Goal: Submit feedback/report problem: Provide input to the site owners about the experience or issues

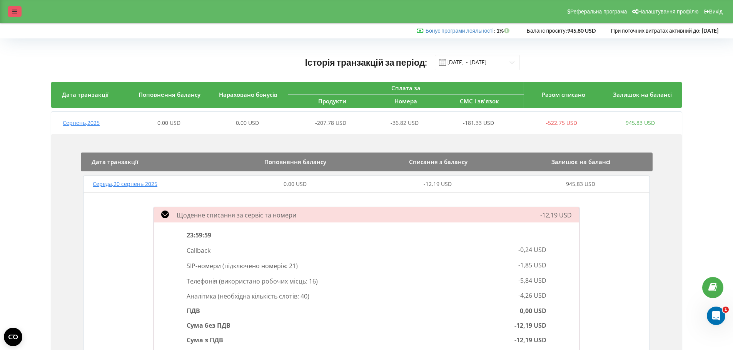
click at [15, 8] on div at bounding box center [15, 11] width 14 height 11
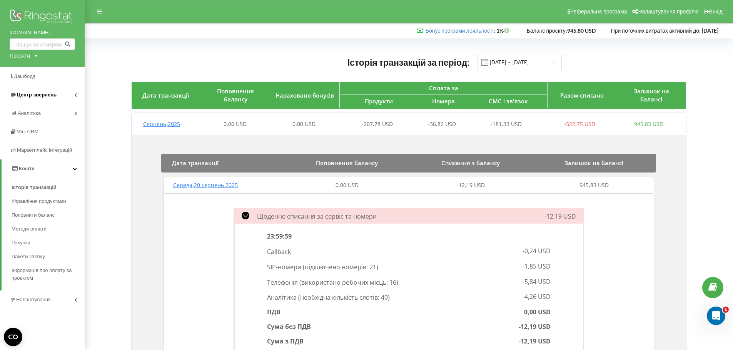
click at [33, 93] on span "Центр звернень" at bounding box center [37, 95] width 40 height 6
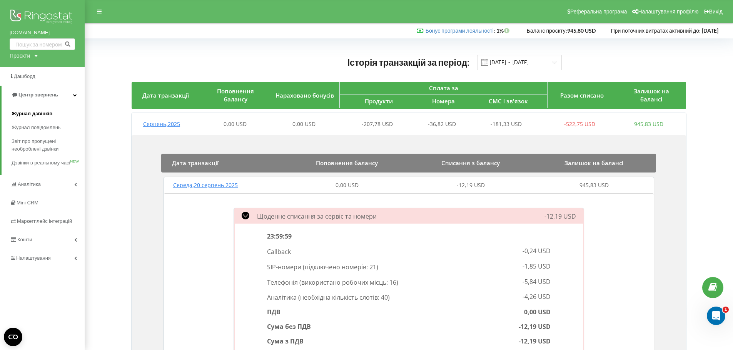
click at [32, 117] on span "Журнал дзвінків" at bounding box center [32, 114] width 41 height 8
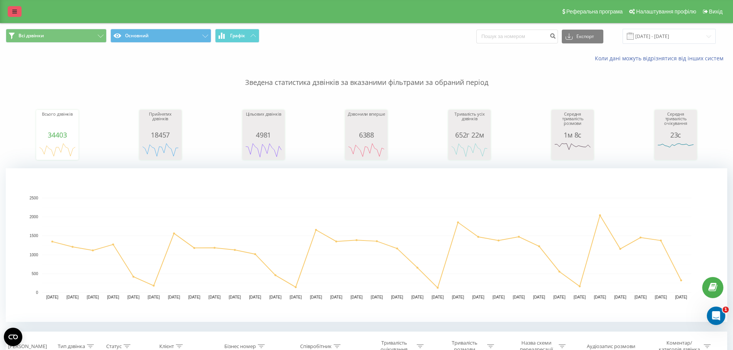
click at [12, 14] on link at bounding box center [15, 11] width 14 height 11
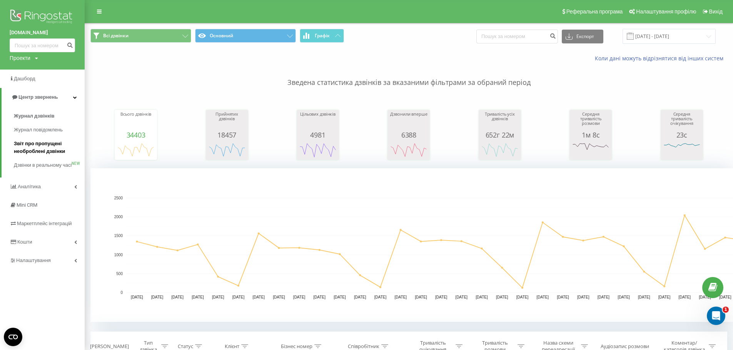
click at [32, 151] on span "Звіт про пропущені необроблені дзвінки" at bounding box center [47, 147] width 67 height 15
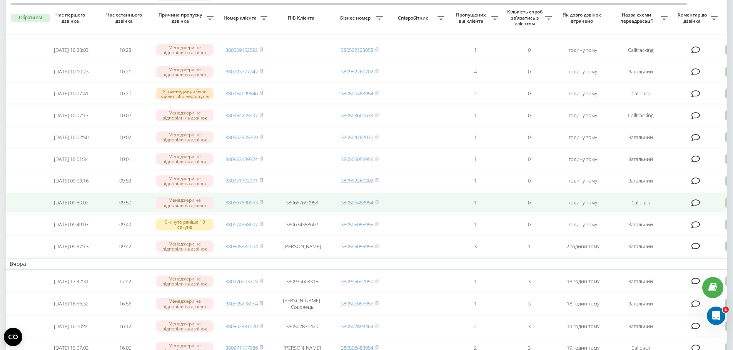
scroll to position [77, 0]
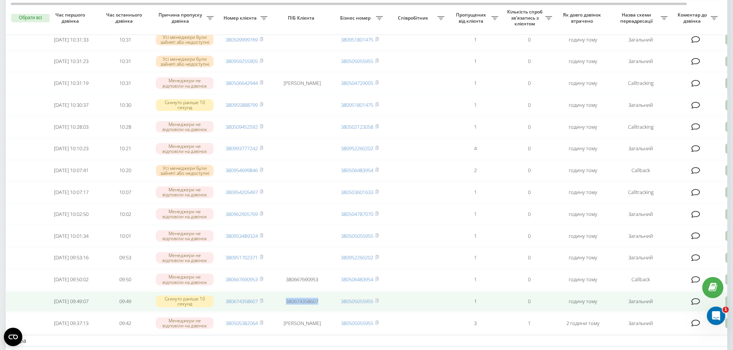
drag, startPoint x: 320, startPoint y: 318, endPoint x: 285, endPoint y: 318, distance: 35.4
click at [285, 312] on td "380674358607" at bounding box center [302, 302] width 62 height 20
copy td "380674358607"
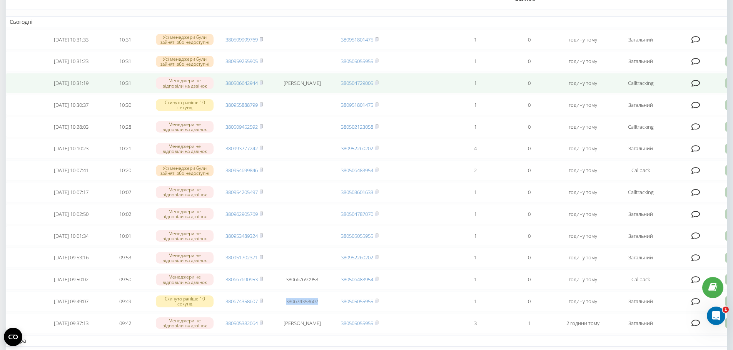
scroll to position [0, 0]
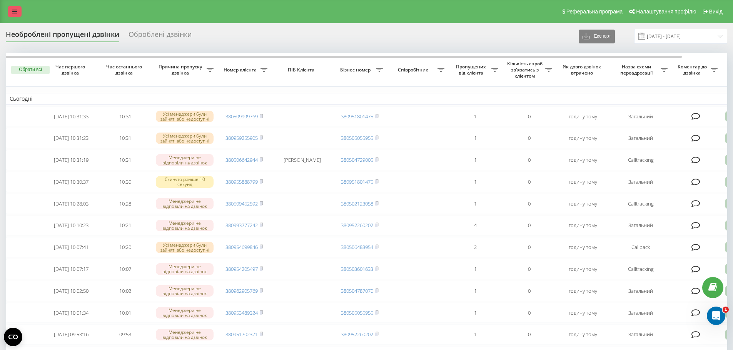
click at [11, 7] on link at bounding box center [15, 11] width 14 height 11
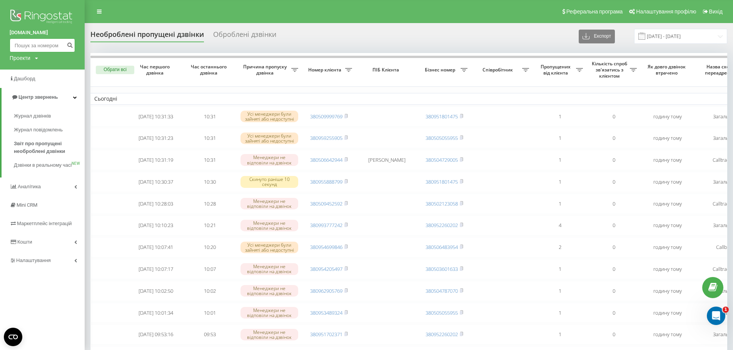
click at [44, 46] on input at bounding box center [42, 45] width 65 height 14
paste input "380674358607"
type input "380674358607"
click at [68, 44] on icon "submit" at bounding box center [70, 44] width 7 height 5
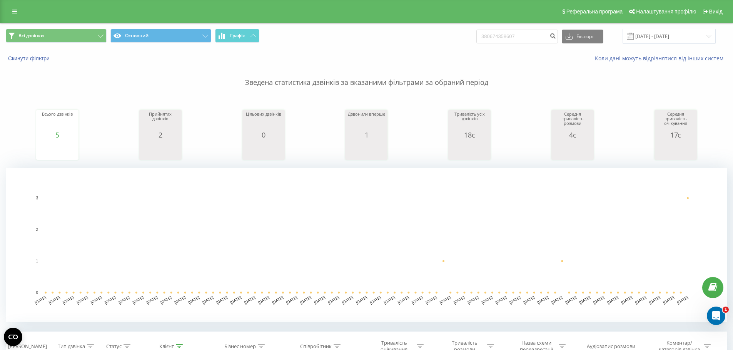
scroll to position [192, 0]
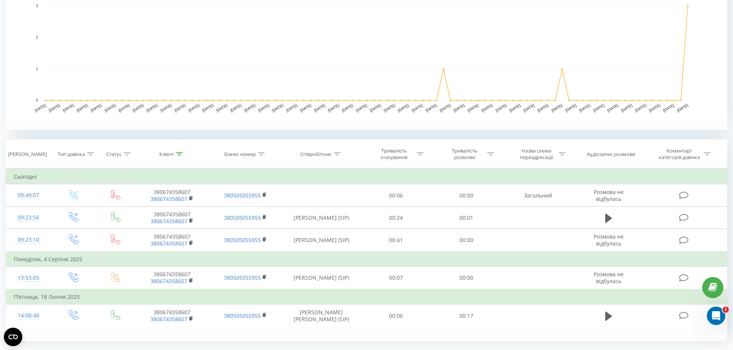
click at [698, 112] on rect "A chart." at bounding box center [366, 53] width 721 height 154
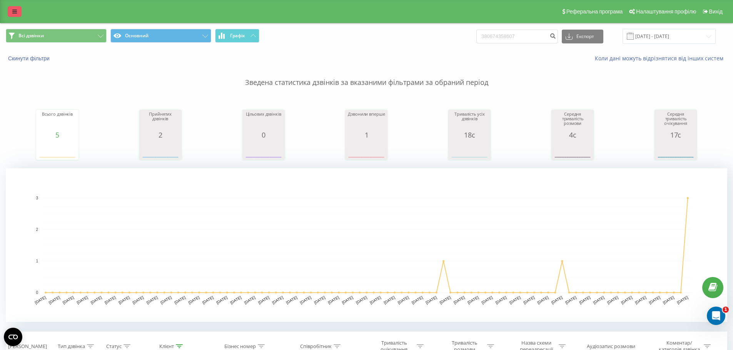
click at [14, 14] on icon at bounding box center [14, 11] width 5 height 5
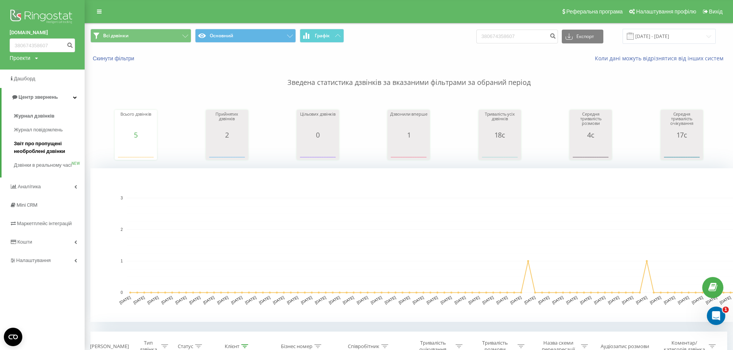
click at [44, 149] on span "Звіт про пропущені необроблені дзвінки" at bounding box center [47, 147] width 67 height 15
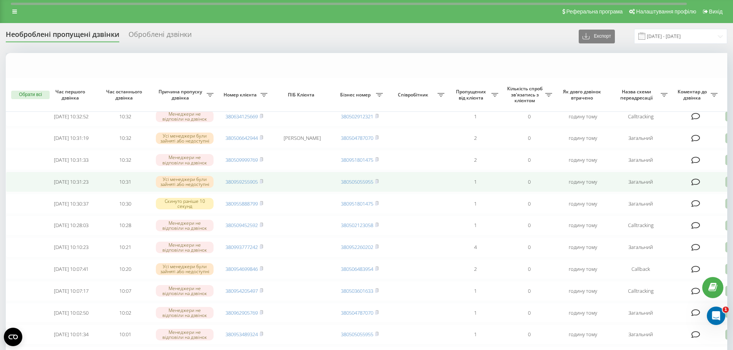
scroll to position [115, 0]
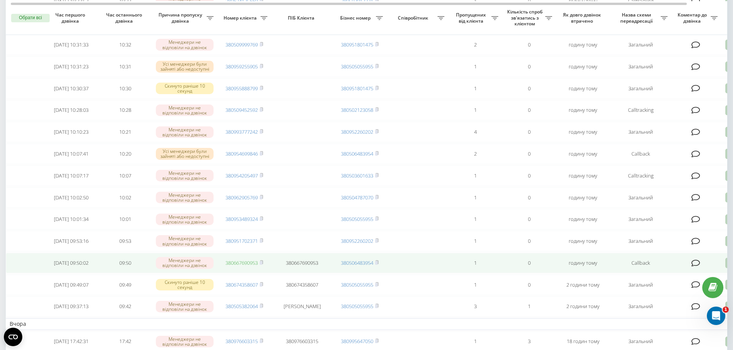
click at [246, 267] on link "380667690953" at bounding box center [241, 263] width 32 height 7
drag, startPoint x: 223, startPoint y: 279, endPoint x: 258, endPoint y: 281, distance: 34.3
click at [258, 273] on td "380667690953" at bounding box center [244, 263] width 54 height 20
copy link "380667690953"
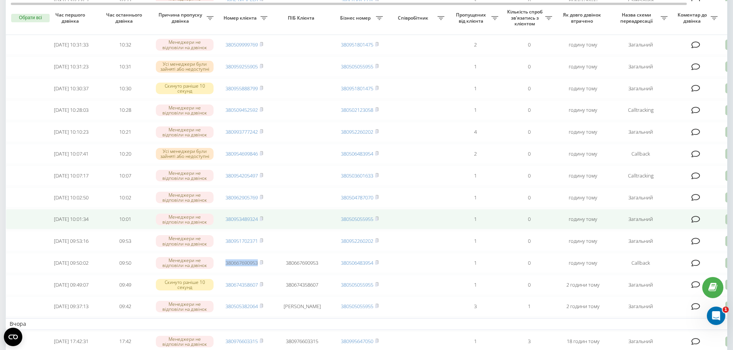
scroll to position [0, 0]
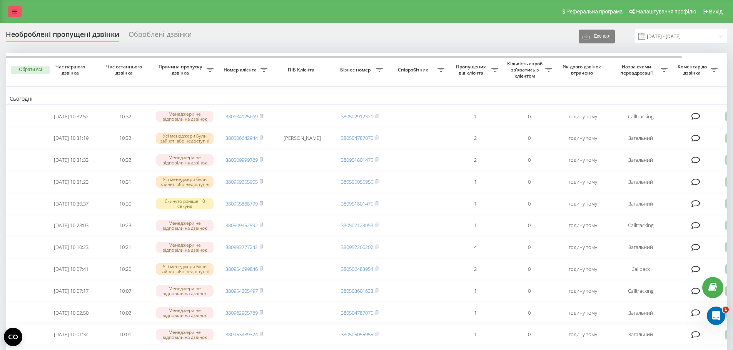
click at [11, 7] on link at bounding box center [15, 11] width 14 height 11
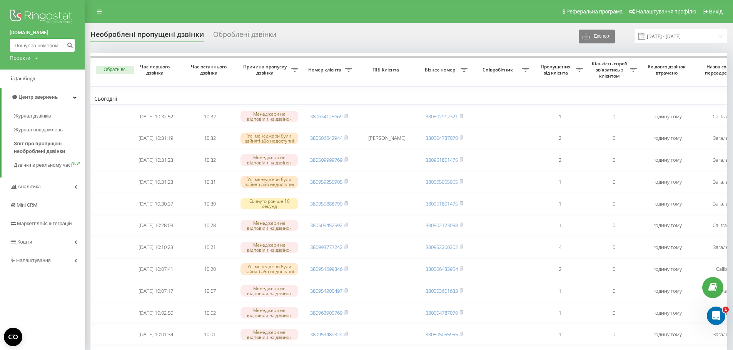
click at [16, 45] on input at bounding box center [42, 45] width 65 height 14
paste input "380667690953"
type input "380667690953"
click at [70, 45] on icon "submit" at bounding box center [70, 44] width 7 height 5
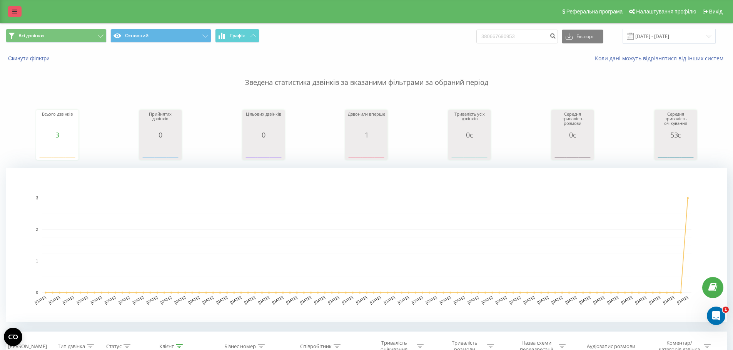
click at [16, 9] on icon at bounding box center [14, 11] width 5 height 5
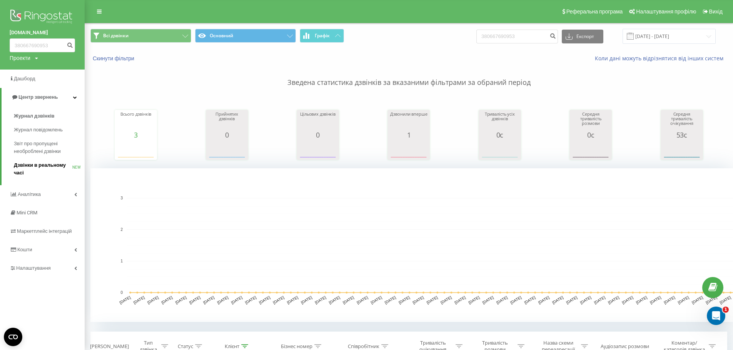
click at [47, 162] on span "Дзвінки в реальному часі" at bounding box center [43, 169] width 58 height 15
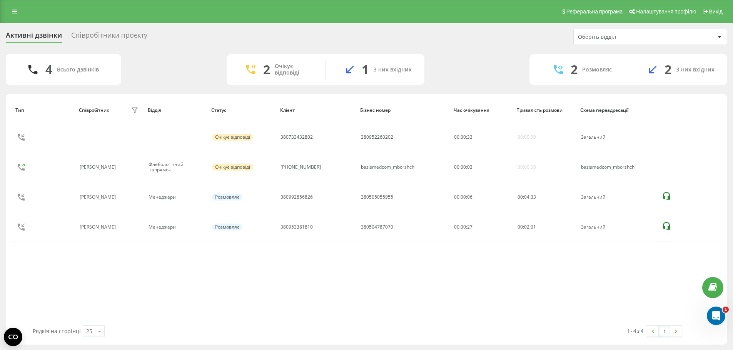
click at [98, 37] on div "Співробітники проєкту" at bounding box center [109, 37] width 76 height 12
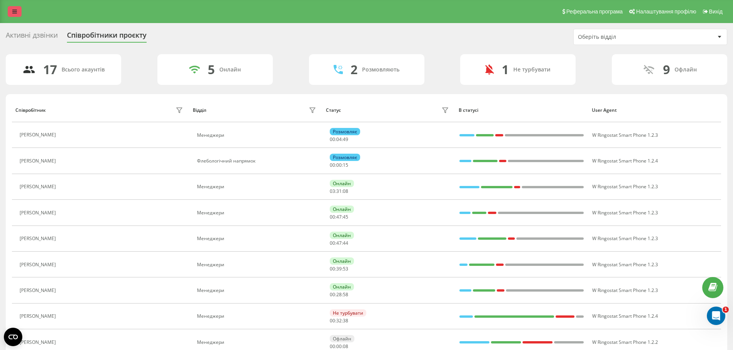
click at [13, 9] on icon at bounding box center [14, 11] width 5 height 5
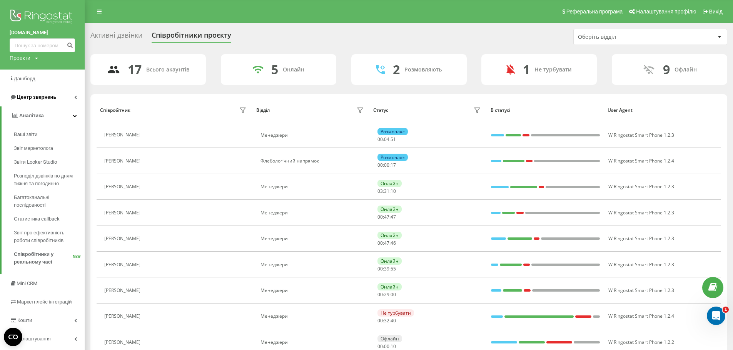
click at [32, 95] on span "Центр звернень" at bounding box center [36, 97] width 39 height 6
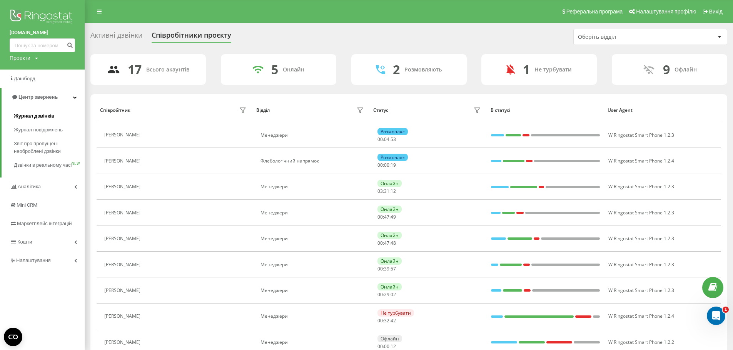
click at [29, 117] on span "Журнал дзвінків" at bounding box center [34, 116] width 41 height 8
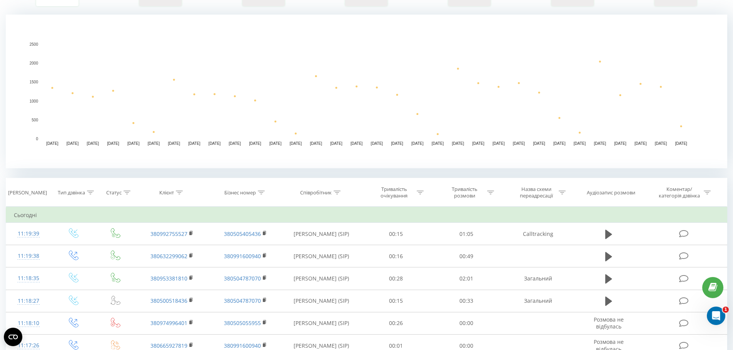
scroll to position [269, 0]
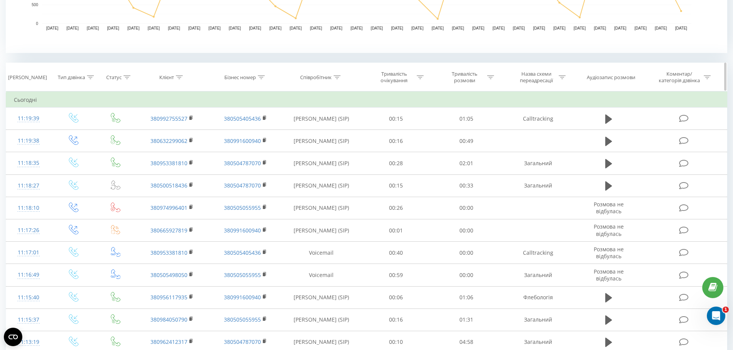
click at [340, 76] on icon at bounding box center [336, 77] width 7 height 4
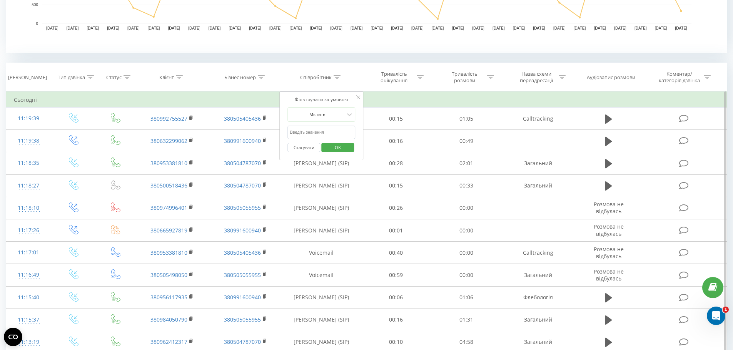
click at [320, 133] on input "text" at bounding box center [321, 132] width 68 height 13
type input "[PERSON_NAME]"
click at [339, 147] on span "OK" at bounding box center [338, 148] width 22 height 12
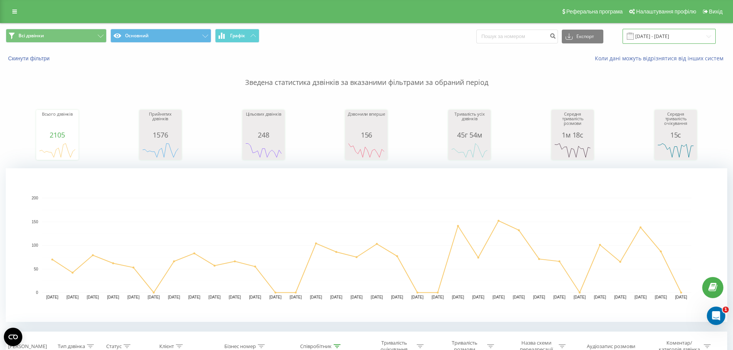
click at [672, 37] on input "[DATE] - [DATE]" at bounding box center [668, 36] width 93 height 15
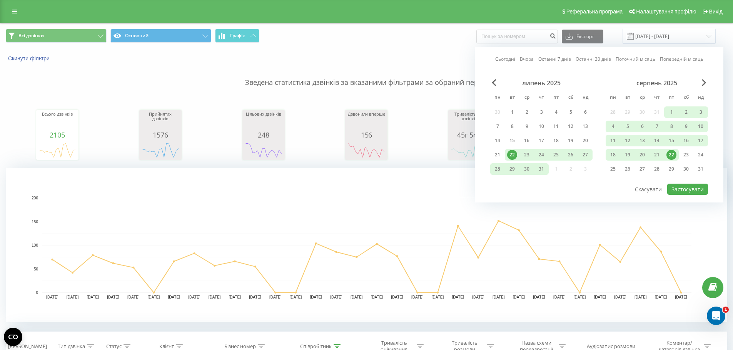
click at [670, 153] on div "22" at bounding box center [671, 155] width 10 height 10
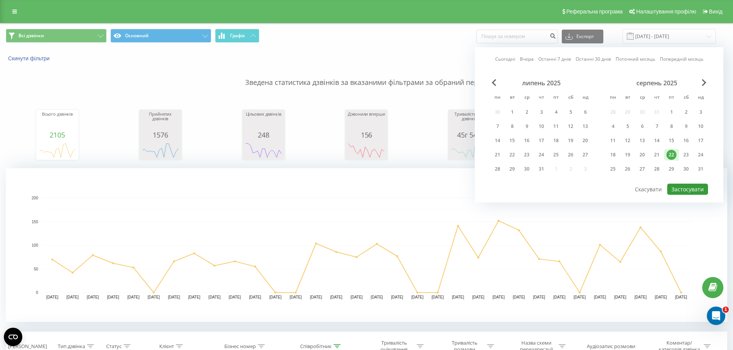
click at [683, 186] on button "Застосувати" at bounding box center [687, 189] width 41 height 11
type input "22.08.2025 - 22.08.2025"
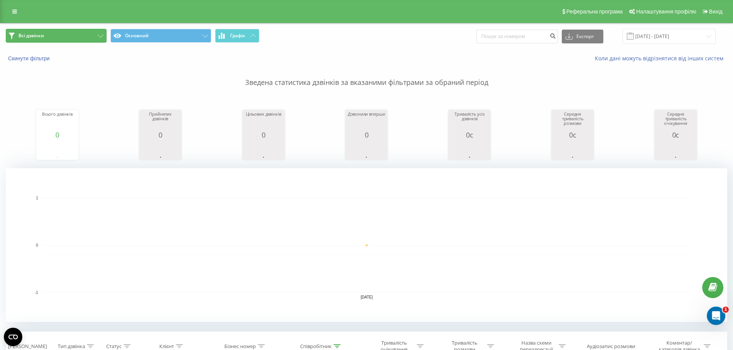
click at [95, 35] on button "Всі дзвінки" at bounding box center [56, 36] width 101 height 14
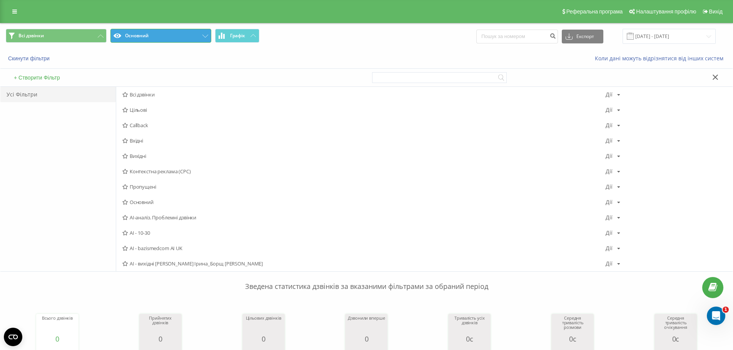
click at [181, 36] on button "Основний" at bounding box center [160, 36] width 101 height 14
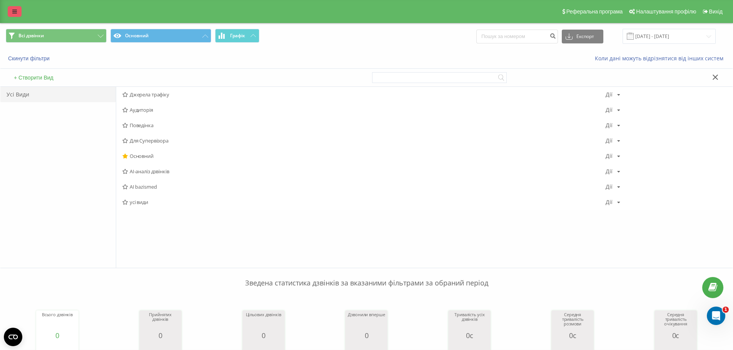
click at [15, 13] on icon at bounding box center [14, 11] width 5 height 5
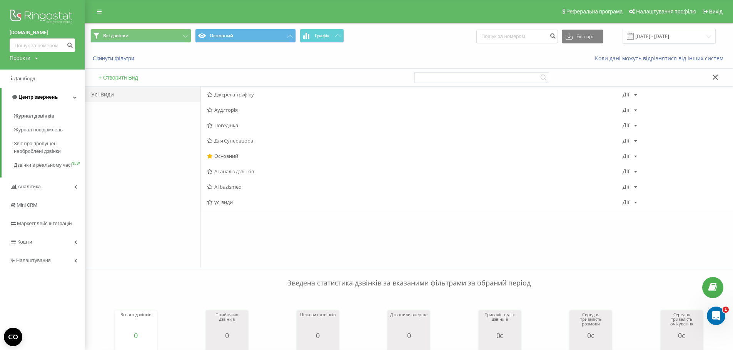
click at [37, 97] on span "Центр звернень" at bounding box center [37, 97] width 39 height 6
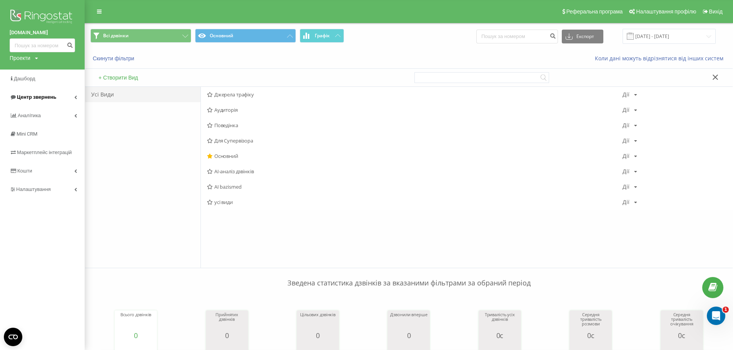
click at [35, 98] on span "Центр звернень" at bounding box center [36, 97] width 39 height 6
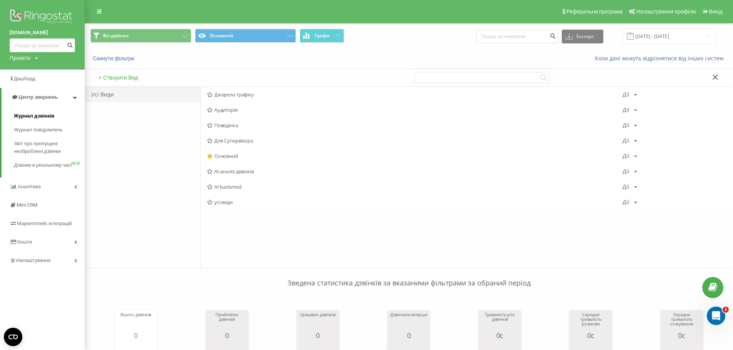
click at [35, 114] on span "Журнал дзвінків" at bounding box center [34, 116] width 41 height 8
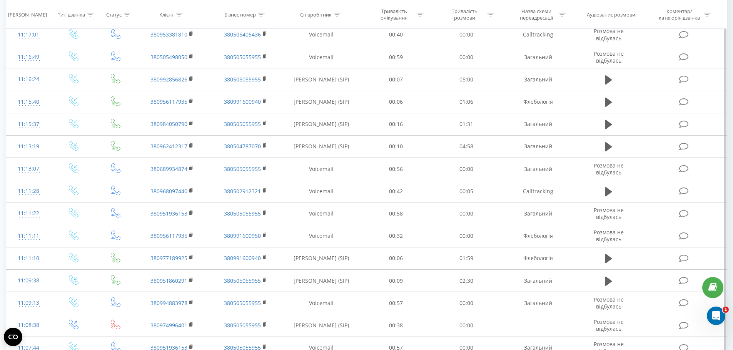
scroll to position [615, 0]
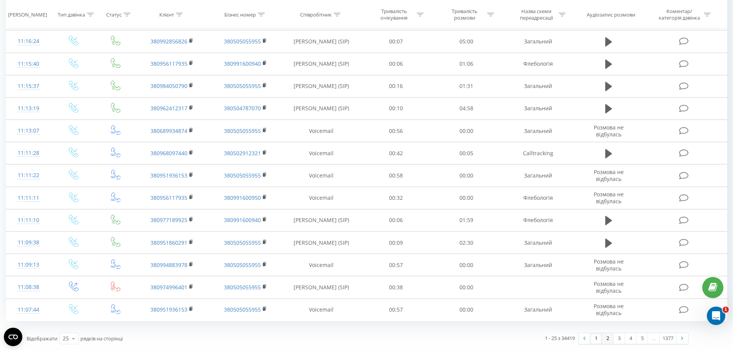
click at [606, 341] on link "2" at bounding box center [608, 338] width 12 height 11
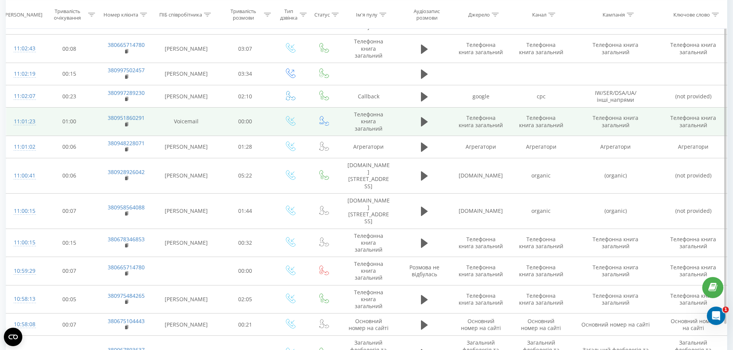
scroll to position [662, 0]
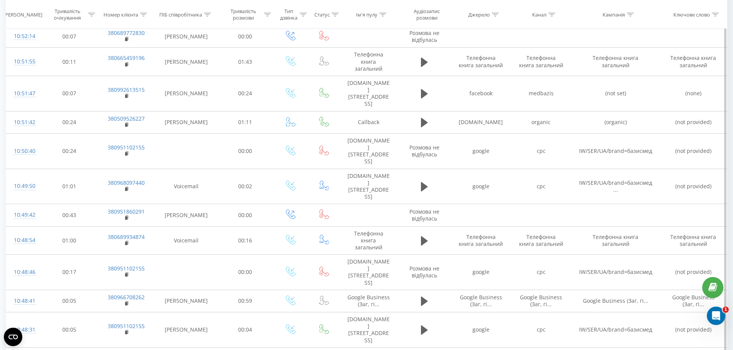
scroll to position [645, 0]
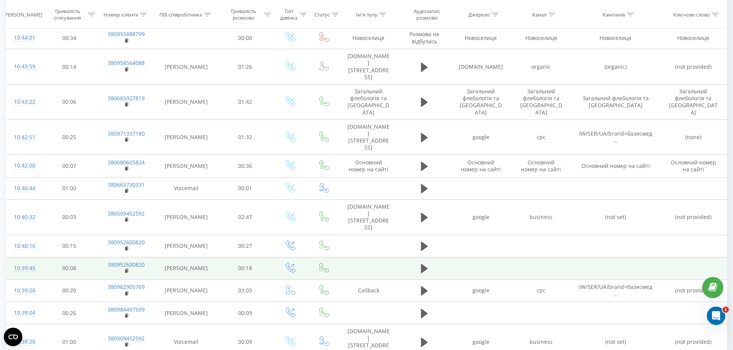
scroll to position [100, 0]
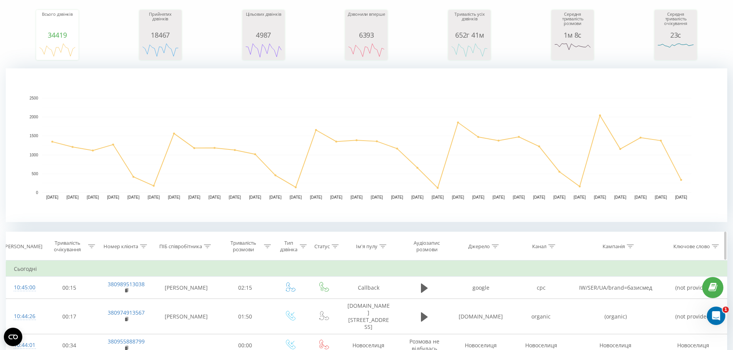
click at [207, 245] on icon at bounding box center [207, 247] width 7 height 4
click at [193, 300] on input "text" at bounding box center [186, 301] width 68 height 13
click at [198, 316] on span "OK" at bounding box center [203, 317] width 22 height 12
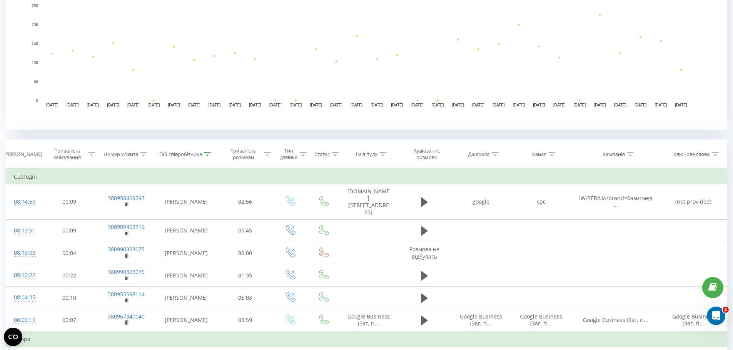
scroll to position [231, 0]
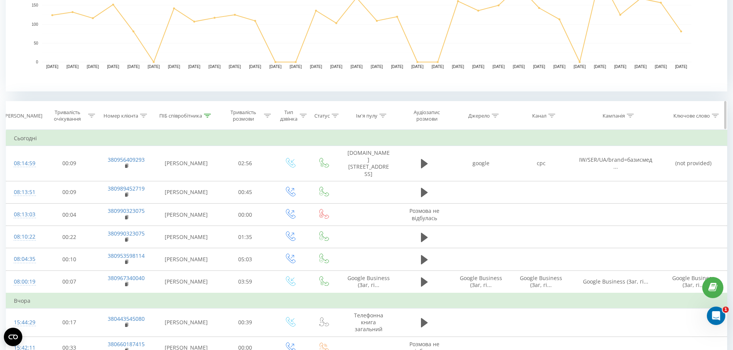
click at [209, 115] on icon at bounding box center [207, 116] width 7 height 4
click at [172, 169] on input "дрозд" at bounding box center [186, 170] width 68 height 13
type input "д"
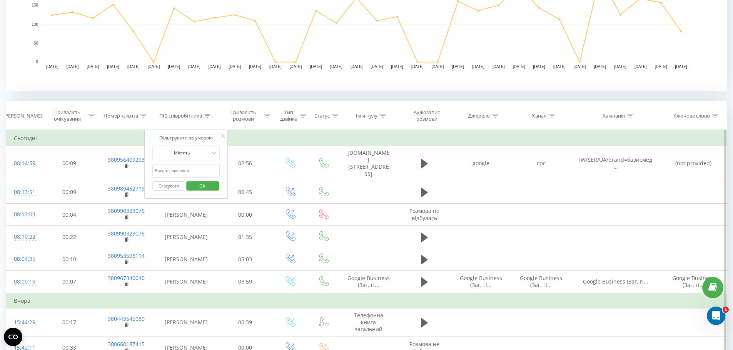
click at [211, 188] on span "OK" at bounding box center [203, 186] width 22 height 12
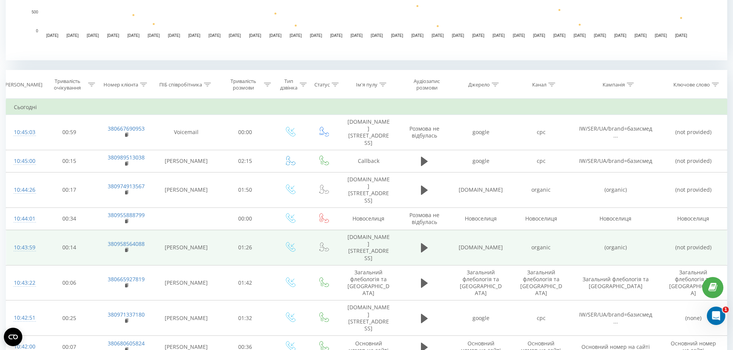
scroll to position [223, 0]
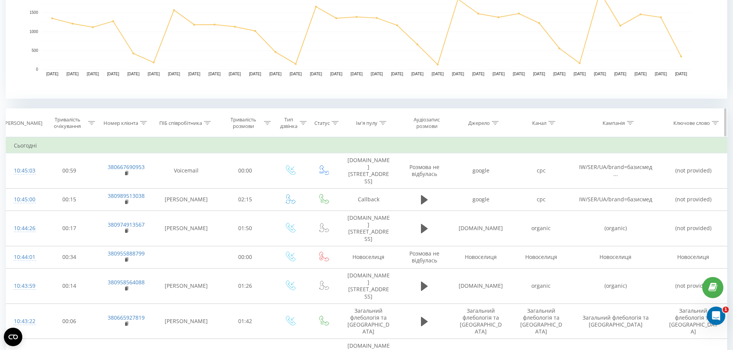
click at [206, 120] on div at bounding box center [207, 123] width 7 height 7
click at [190, 178] on input "text" at bounding box center [186, 178] width 68 height 13
type input "[PERSON_NAME]"
click at [203, 196] on span "OK" at bounding box center [203, 193] width 22 height 12
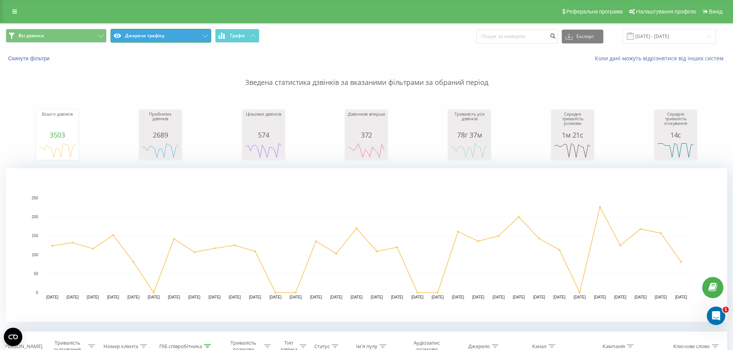
click at [206, 34] on button "Джерела трафіку" at bounding box center [160, 36] width 101 height 14
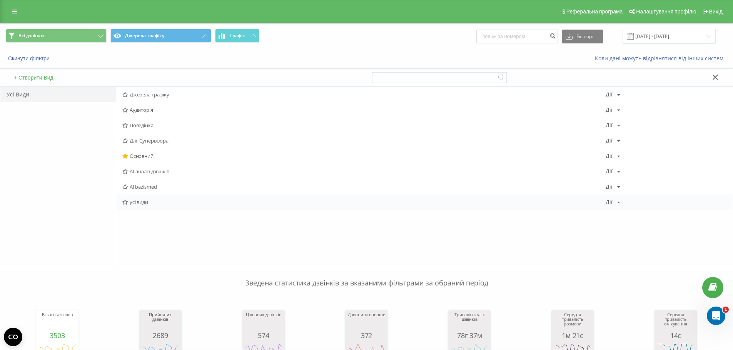
click at [127, 202] on icon at bounding box center [125, 202] width 6 height 5
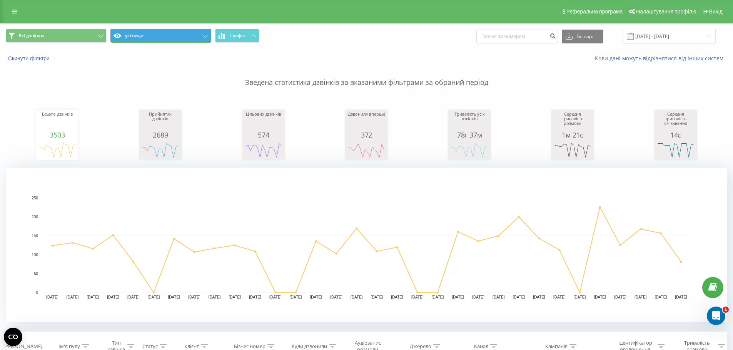
click at [204, 37] on icon at bounding box center [205, 36] width 6 height 3
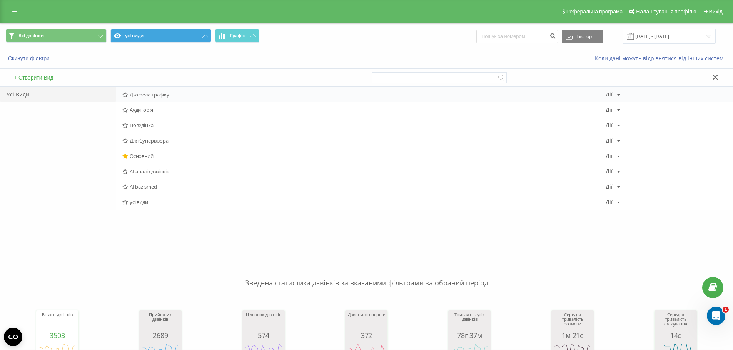
click at [124, 93] on icon at bounding box center [125, 94] width 6 height 5
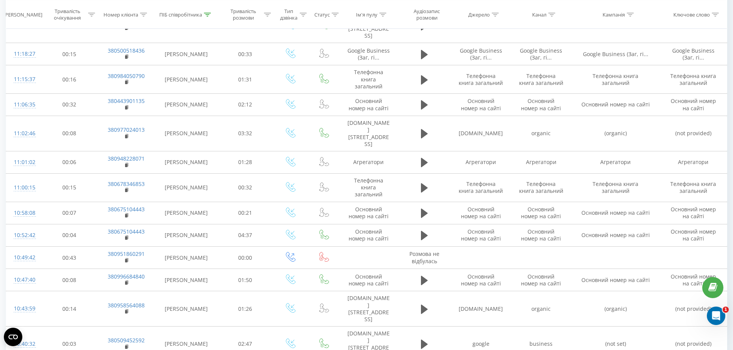
scroll to position [145, 0]
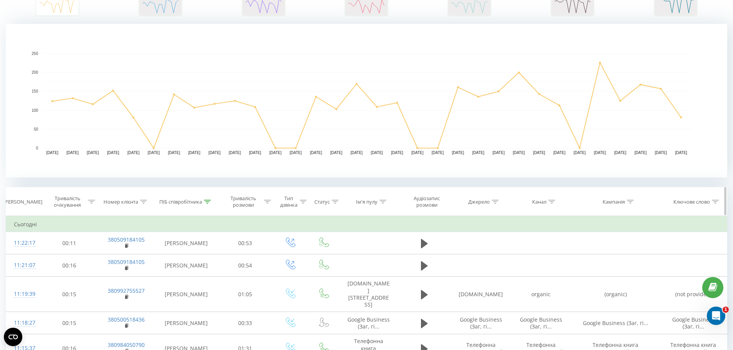
click at [208, 203] on icon at bounding box center [207, 202] width 7 height 4
click at [194, 258] on input "дрозд катерина" at bounding box center [186, 256] width 68 height 13
type input "д"
type input "войчук"
click at [201, 273] on span "OK" at bounding box center [203, 272] width 22 height 12
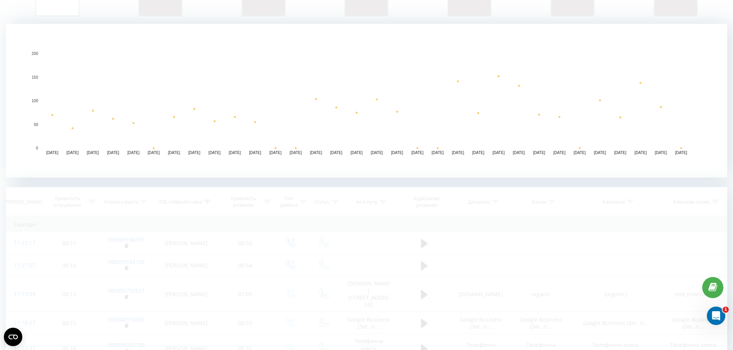
scroll to position [298, 0]
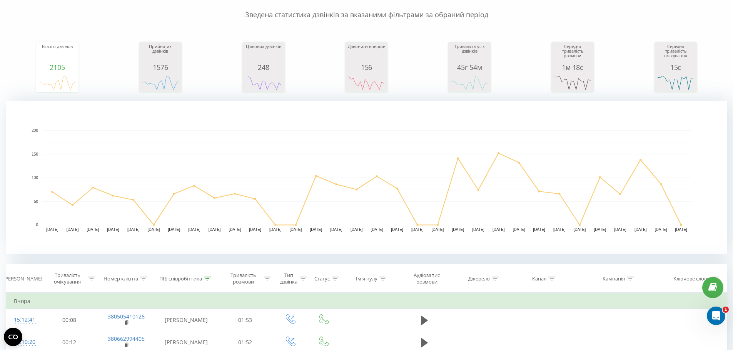
scroll to position [0, 0]
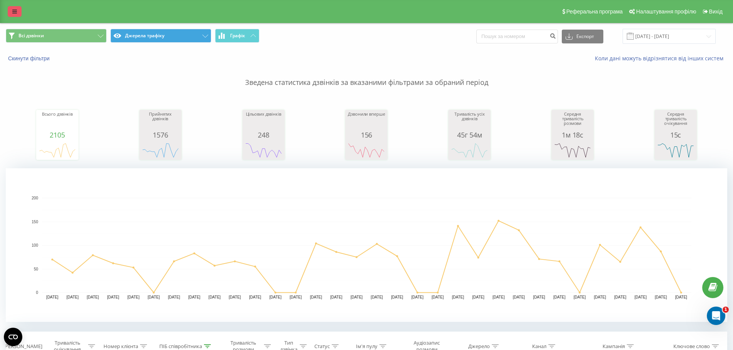
click at [17, 11] on icon at bounding box center [14, 11] width 5 height 5
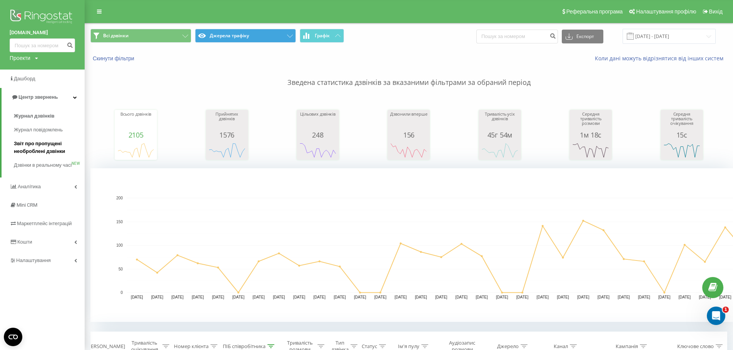
click at [31, 149] on span "Звіт про пропущені необроблені дзвінки" at bounding box center [47, 147] width 67 height 15
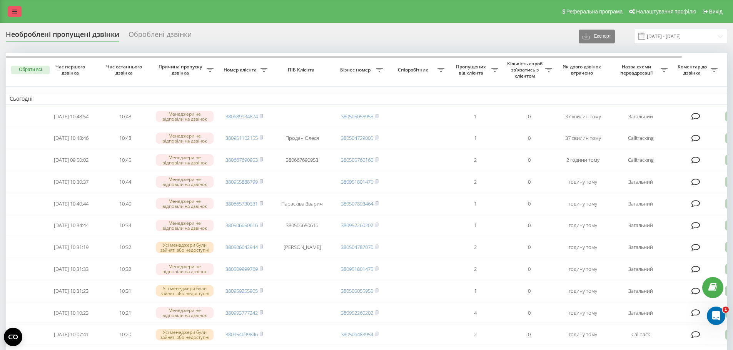
click at [11, 9] on link at bounding box center [15, 11] width 14 height 11
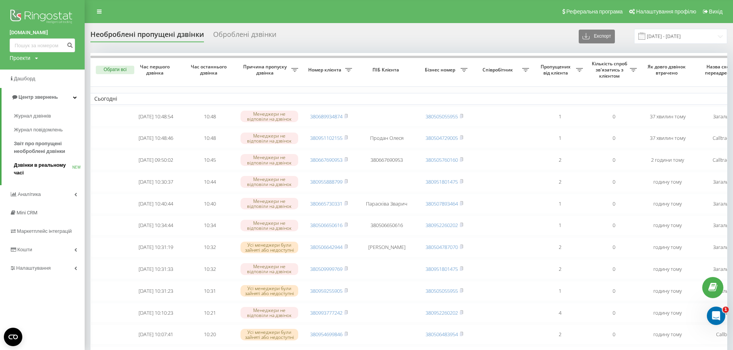
click at [34, 165] on span "Дзвінки в реальному часі" at bounding box center [43, 169] width 58 height 15
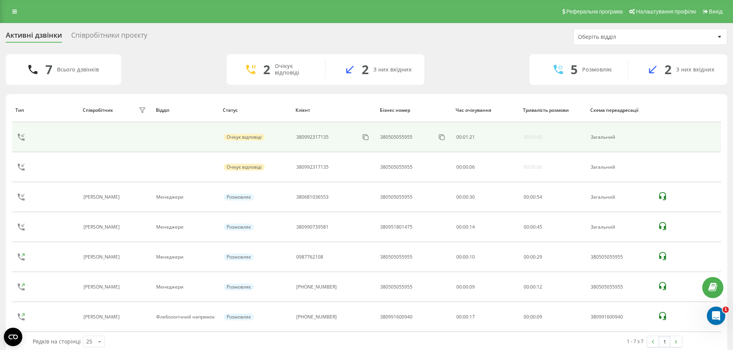
click at [125, 136] on td at bounding box center [115, 137] width 73 height 30
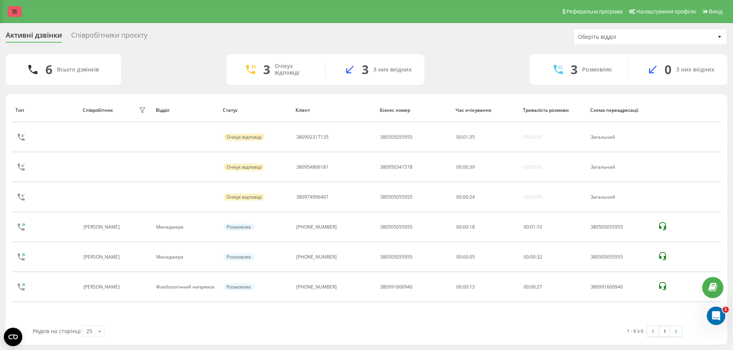
click at [12, 13] on link at bounding box center [15, 11] width 14 height 11
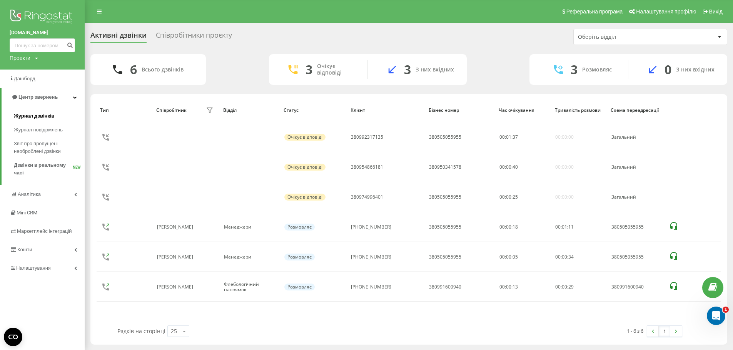
click at [28, 118] on span "Журнал дзвінків" at bounding box center [34, 116] width 41 height 8
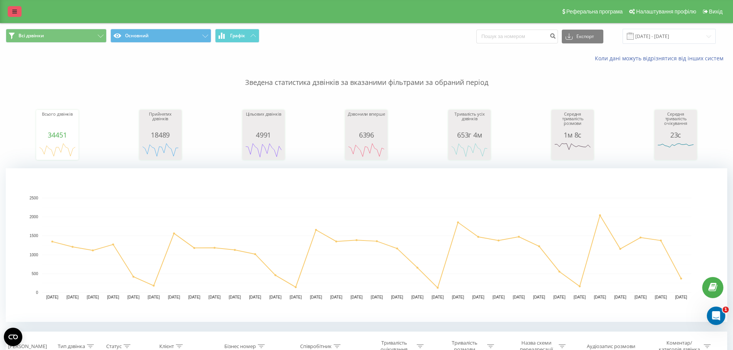
click at [15, 10] on icon at bounding box center [14, 11] width 5 height 5
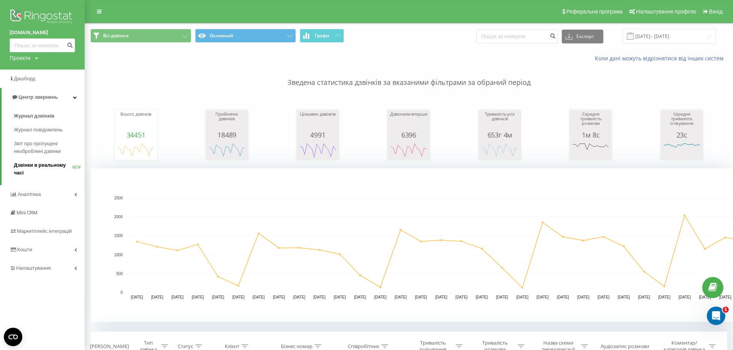
click at [37, 168] on span "Дзвінки в реальному часі" at bounding box center [43, 169] width 58 height 15
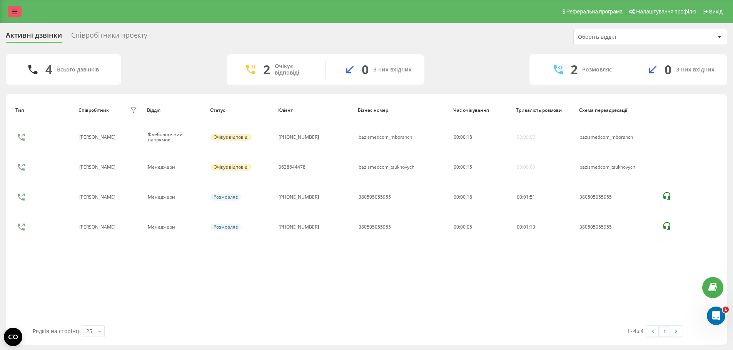
click at [13, 13] on icon at bounding box center [14, 11] width 5 height 5
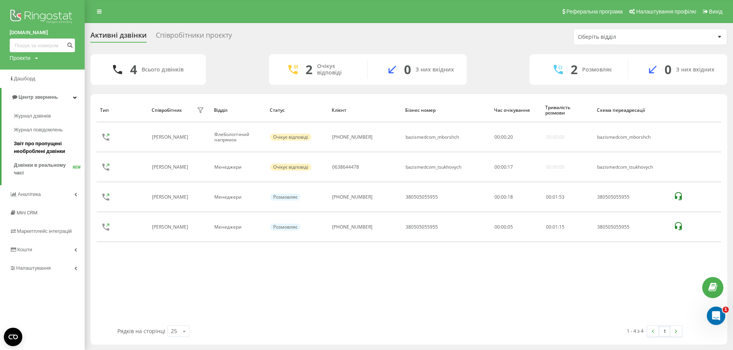
click at [41, 147] on span "Звіт про пропущені необроблені дзвінки" at bounding box center [47, 147] width 67 height 15
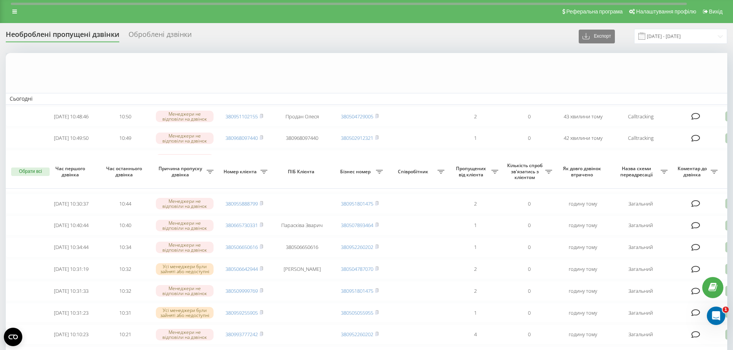
scroll to position [192, 0]
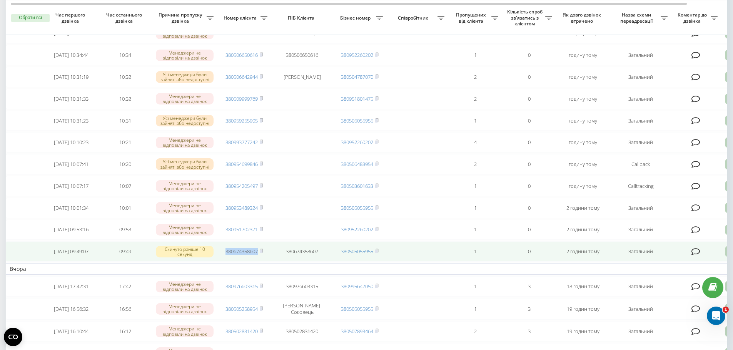
drag, startPoint x: 260, startPoint y: 273, endPoint x: 224, endPoint y: 273, distance: 35.8
click at [224, 262] on td "380674358607" at bounding box center [244, 252] width 54 height 20
copy link "380674358607"
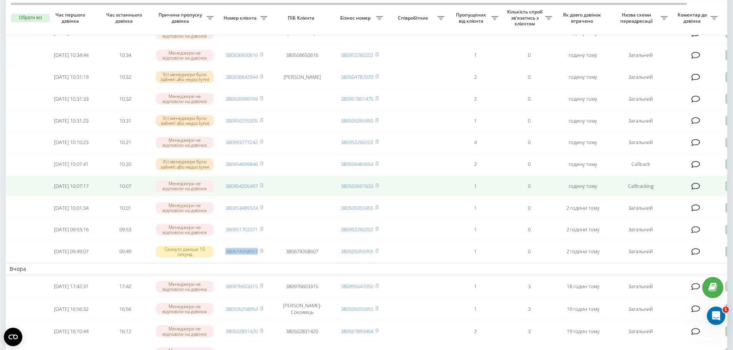
scroll to position [0, 0]
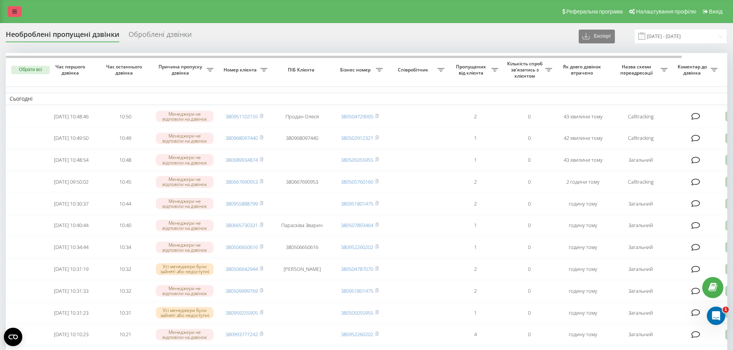
click at [11, 11] on link at bounding box center [15, 11] width 14 height 11
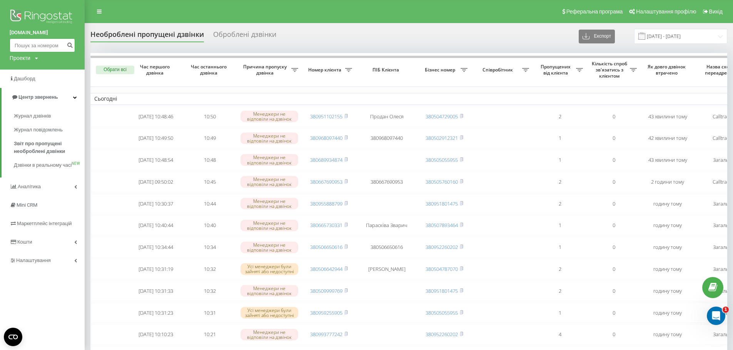
click at [37, 43] on input at bounding box center [42, 45] width 65 height 14
paste input "380674358607"
type input "380674358607"
click at [69, 43] on icon "submit" at bounding box center [70, 44] width 7 height 5
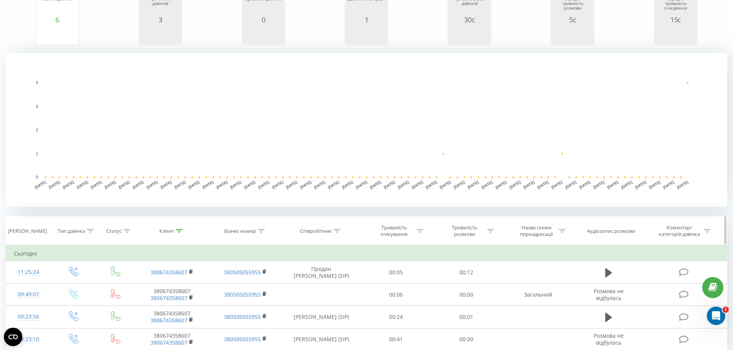
scroll to position [154, 0]
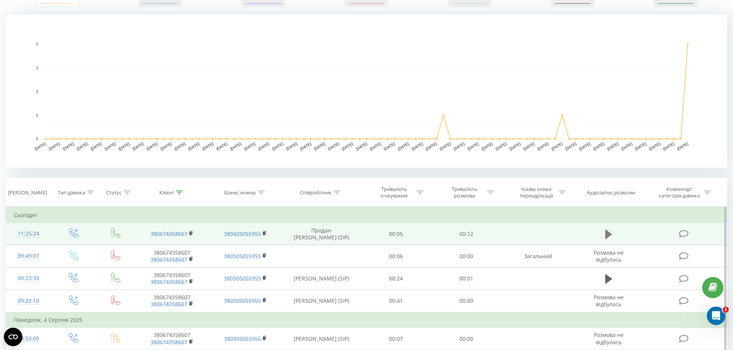
click at [605, 231] on icon at bounding box center [608, 234] width 7 height 9
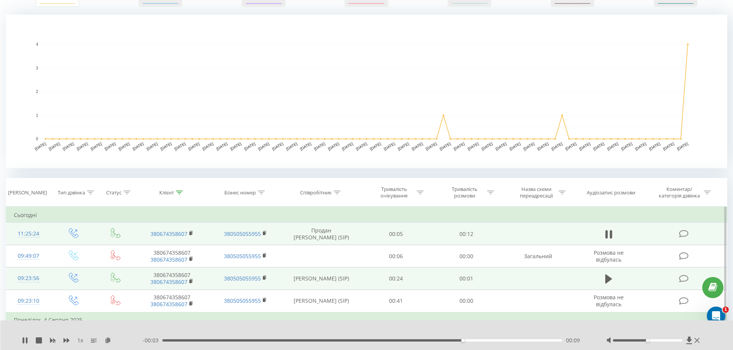
scroll to position [192, 0]
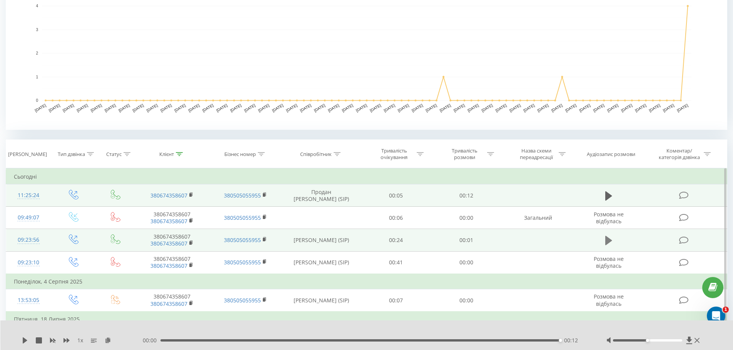
click at [609, 243] on icon at bounding box center [608, 240] width 7 height 9
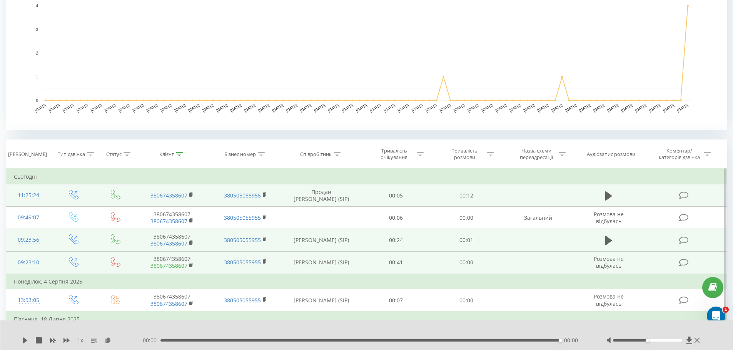
scroll to position [0, 0]
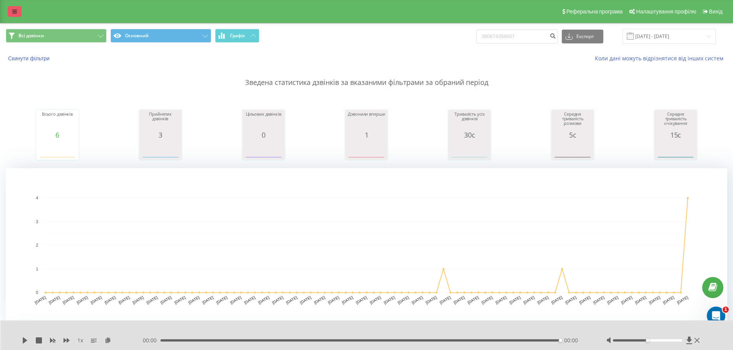
click at [13, 13] on icon at bounding box center [14, 11] width 5 height 5
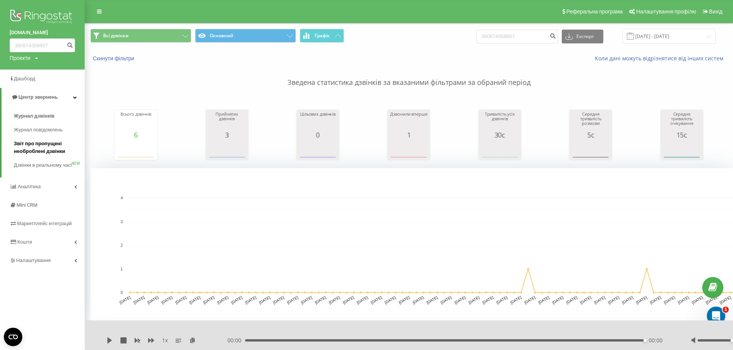
click at [31, 151] on span "Звіт про пропущені необроблені дзвінки" at bounding box center [47, 147] width 67 height 15
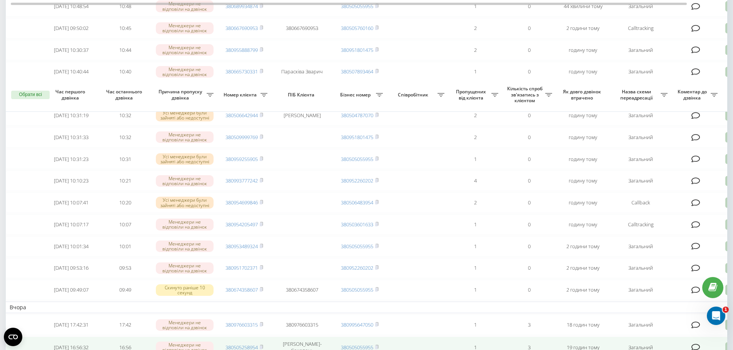
scroll to position [231, 0]
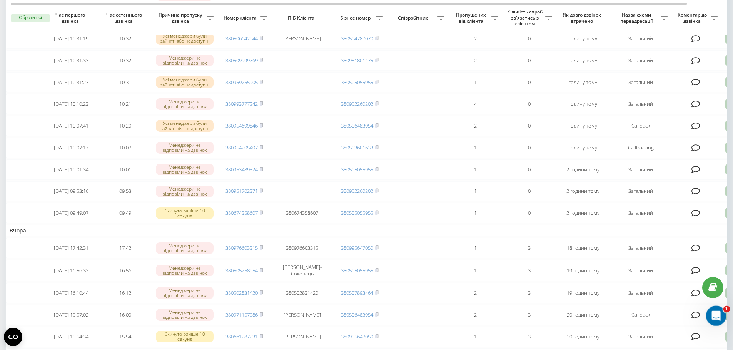
click at [713, 313] on icon "Открыть службу сообщений Intercom" at bounding box center [714, 315] width 13 height 13
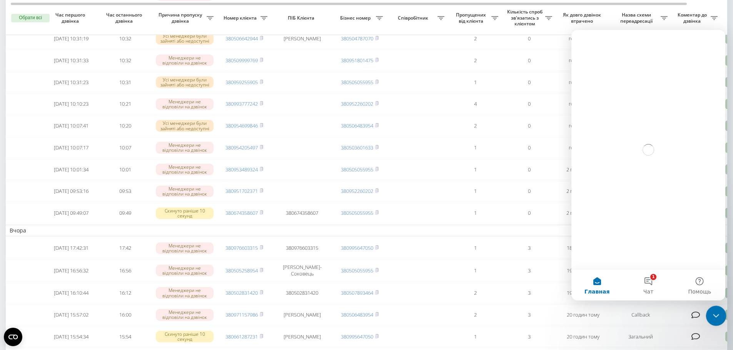
scroll to position [0, 0]
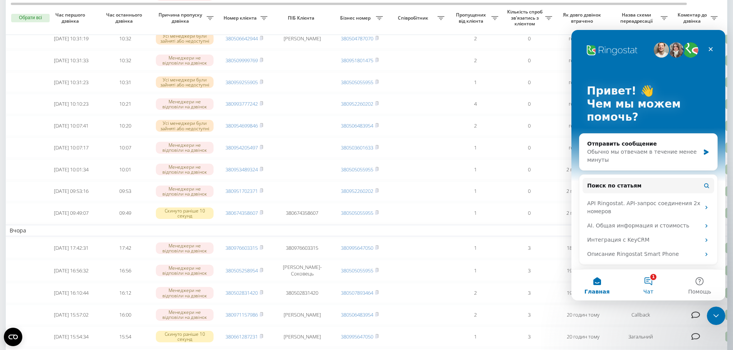
click at [653, 280] on button "1 Чат" at bounding box center [647, 285] width 51 height 31
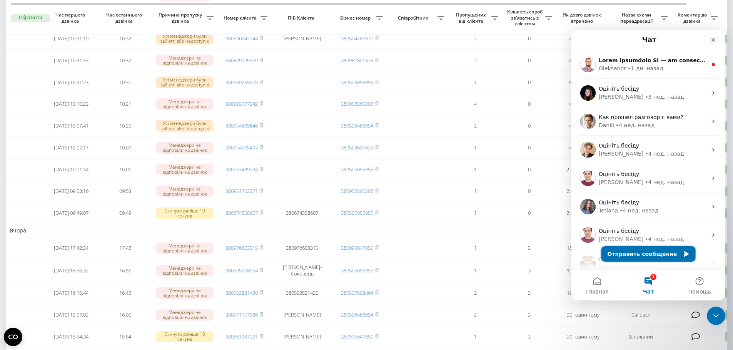
click at [638, 258] on button "Отправить сообщение" at bounding box center [648, 254] width 94 height 15
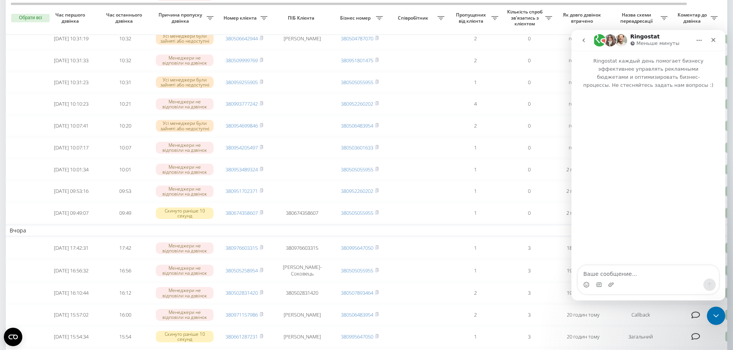
click at [612, 272] on textarea "Ваше сообщение..." at bounding box center [648, 272] width 141 height 13
type textarea "Доброго дня"
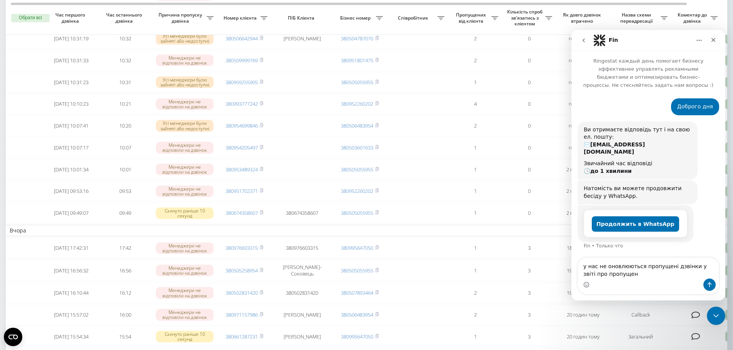
type textarea "у нас не оновлюються пропущені дзвінки у звіті про пропущені"
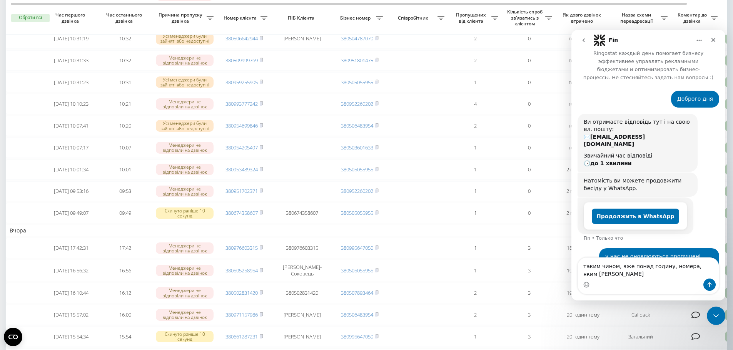
scroll to position [15, 0]
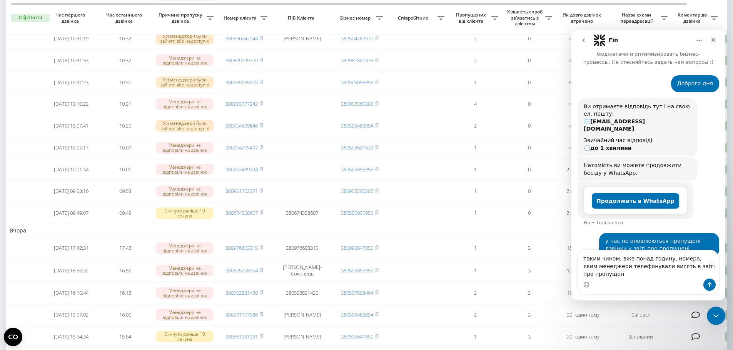
type textarea "таким чином, вже понад годину, номера, яким менеджери телефонували висять в зві…"
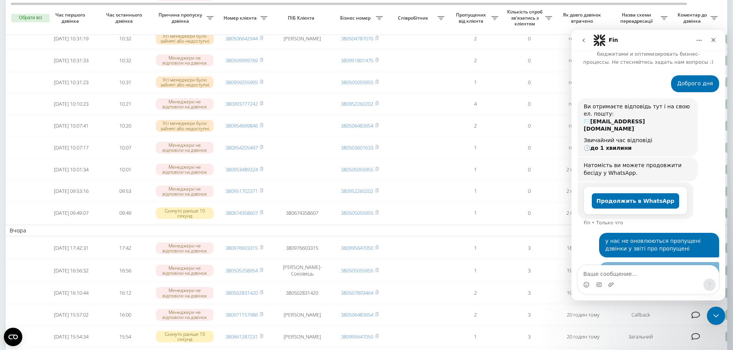
scroll to position [40, 0]
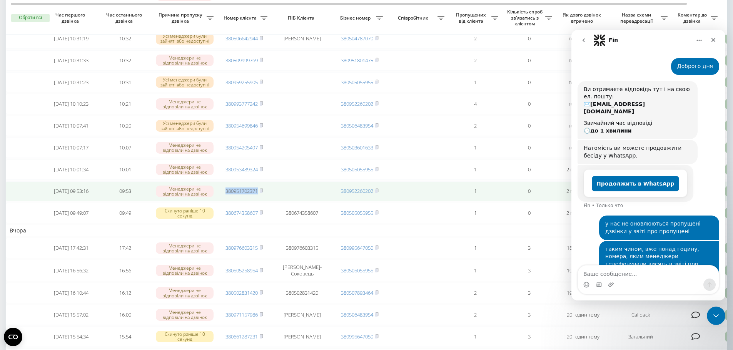
drag, startPoint x: 259, startPoint y: 210, endPoint x: 224, endPoint y: 211, distance: 35.0
click at [224, 202] on td "380951702371" at bounding box center [244, 192] width 54 height 20
copy link "380951702371"
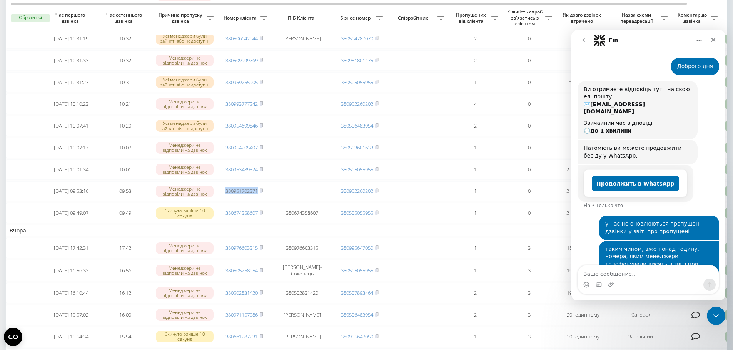
scroll to position [0, 0]
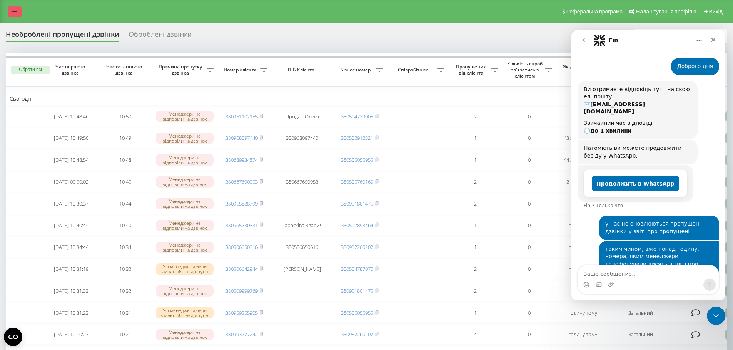
click at [13, 9] on icon at bounding box center [14, 11] width 5 height 5
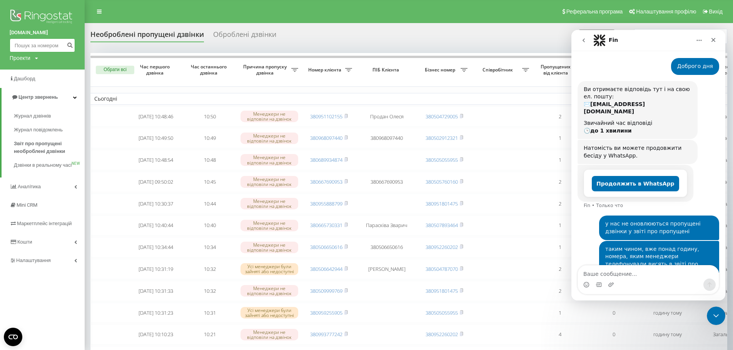
click at [35, 42] on input at bounding box center [42, 45] width 65 height 14
paste input "380951702371"
type input "380951702371"
click at [69, 44] on icon "submit" at bounding box center [70, 44] width 7 height 5
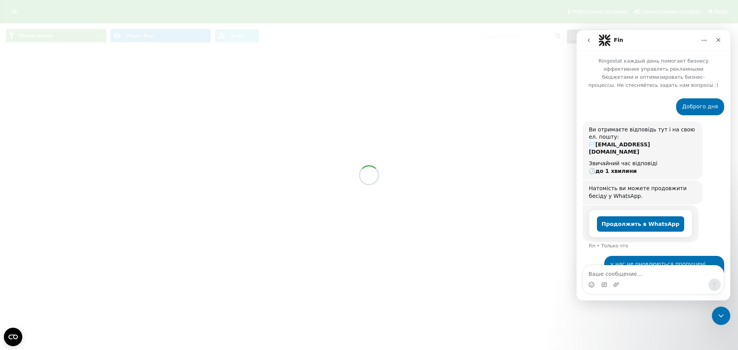
scroll to position [40, 0]
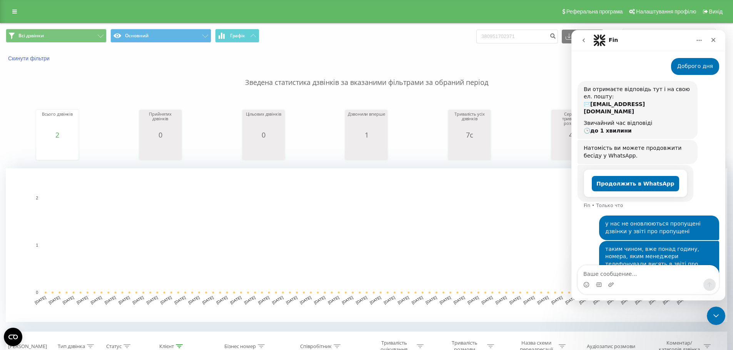
scroll to position [192, 0]
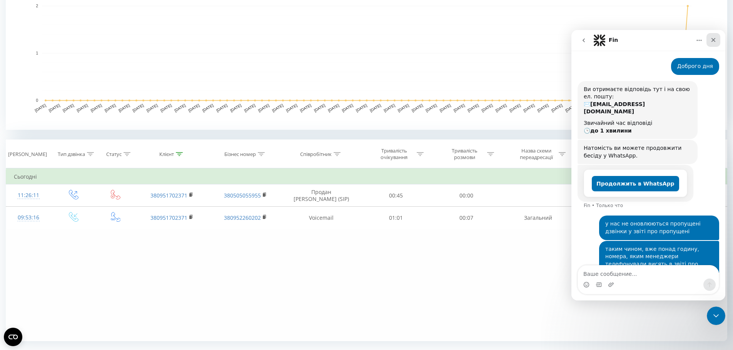
click at [711, 40] on icon "Закрыть" at bounding box center [713, 40] width 6 height 6
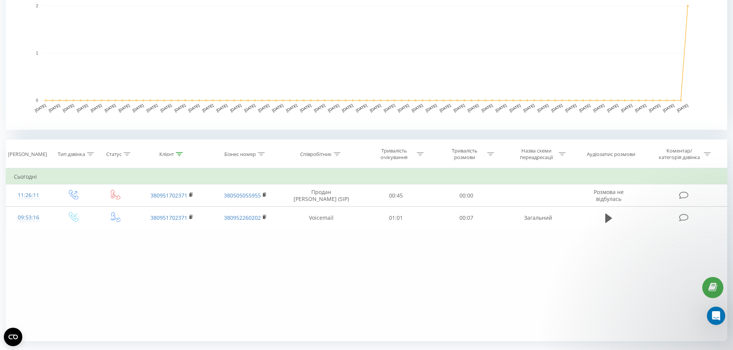
scroll to position [0, 0]
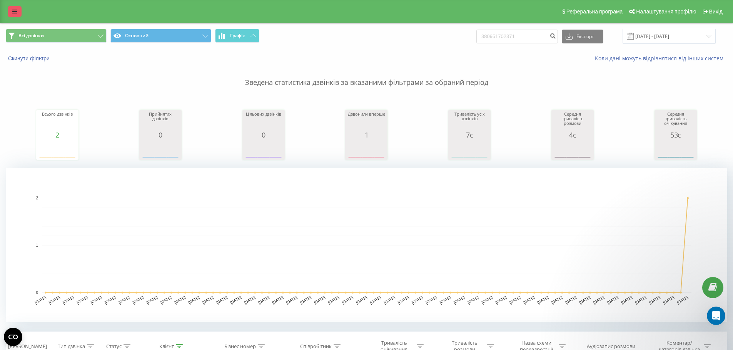
click at [15, 8] on link at bounding box center [15, 11] width 14 height 11
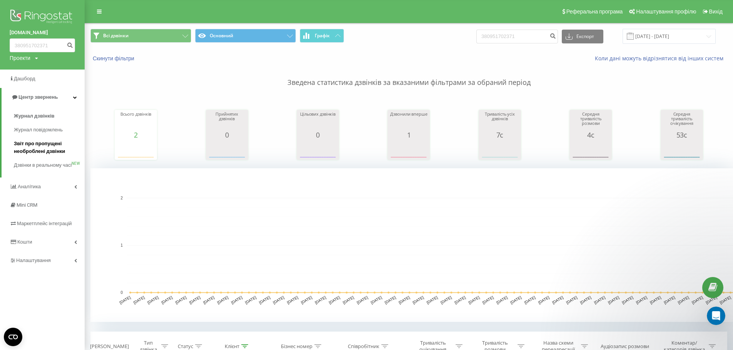
click at [36, 148] on span "Звіт про пропущені необроблені дзвінки" at bounding box center [47, 147] width 67 height 15
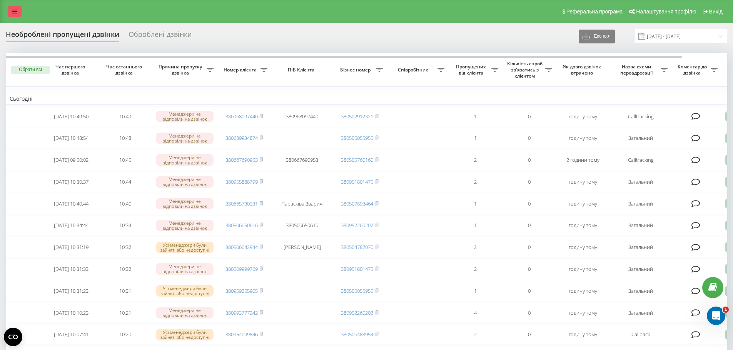
click at [15, 11] on icon at bounding box center [14, 11] width 5 height 5
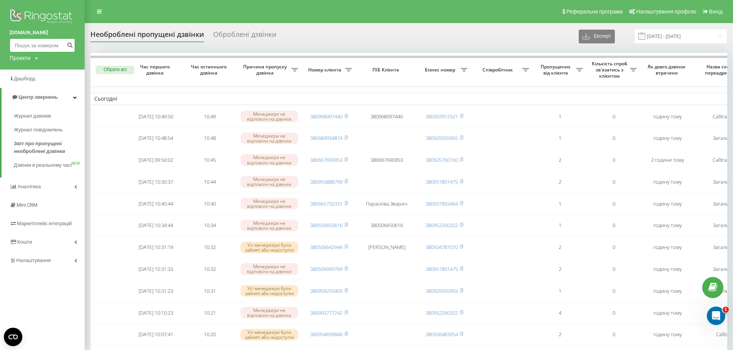
click at [23, 43] on input at bounding box center [42, 45] width 65 height 14
paste input "380951702371"
type input "380951702371"
click at [68, 44] on icon "submit" at bounding box center [70, 44] width 7 height 5
